Goal: Task Accomplishment & Management: Manage account settings

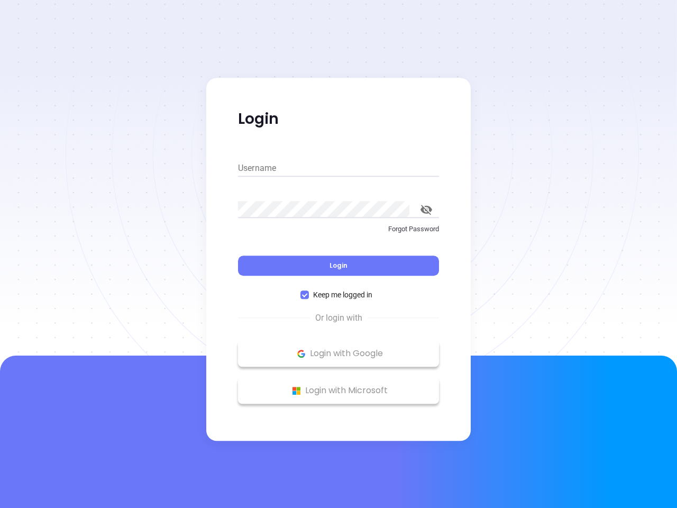
click at [339, 254] on div "Login" at bounding box center [338, 259] width 201 height 33
click at [339, 168] on input "Username" at bounding box center [338, 168] width 201 height 17
click at [426, 209] on icon "toggle password visibility" at bounding box center [427, 210] width 12 height 10
click at [339, 266] on span "Login" at bounding box center [339, 265] width 18 height 9
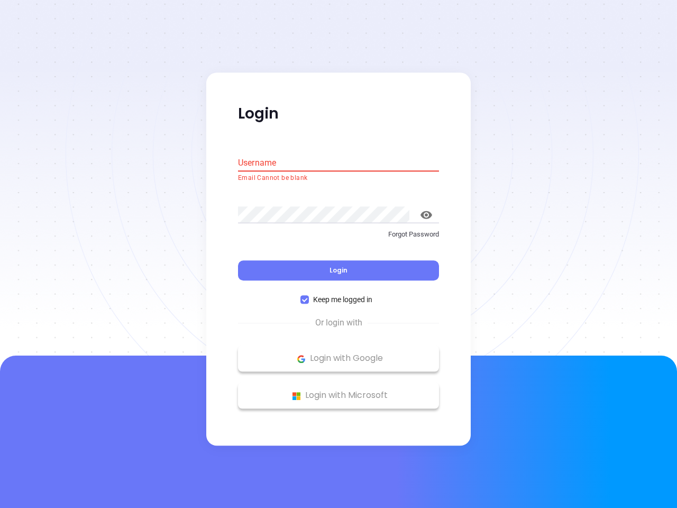
click at [339, 295] on span "Keep me logged in" at bounding box center [343, 300] width 68 height 12
click at [309, 296] on input "Keep me logged in" at bounding box center [304, 300] width 8 height 8
checkbox input "false"
click at [339, 353] on p "Login with Google" at bounding box center [338, 359] width 190 height 16
click at [339, 390] on p "Login with Microsoft" at bounding box center [338, 396] width 190 height 16
